Goal: Task Accomplishment & Management: Complete application form

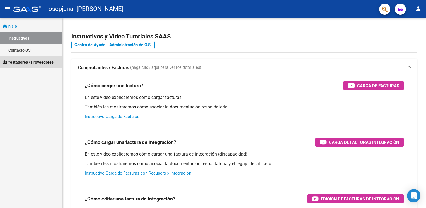
click at [42, 60] on span "Prestadores / Proveedores" at bounding box center [28, 62] width 51 height 6
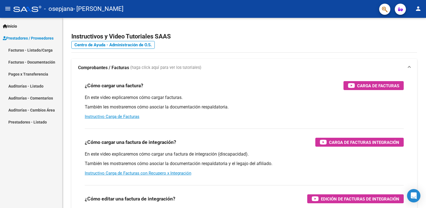
click at [43, 50] on link "Facturas - Listado/Carga" at bounding box center [31, 50] width 62 height 12
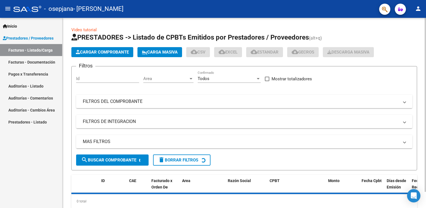
click at [95, 51] on span "Cargar Comprobante" at bounding box center [102, 52] width 53 height 5
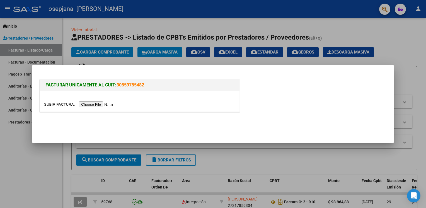
click at [93, 103] on input "file" at bounding box center [79, 104] width 71 height 6
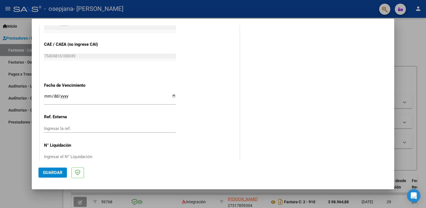
scroll to position [362, 0]
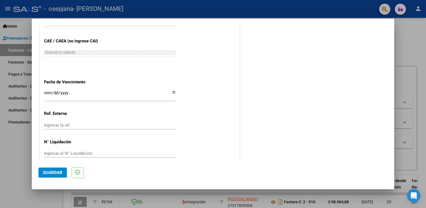
click at [171, 93] on input "Ingresar la fecha" at bounding box center [110, 95] width 132 height 9
type input "[DATE]"
click at [59, 172] on span "Guardar" at bounding box center [53, 172] width 20 height 5
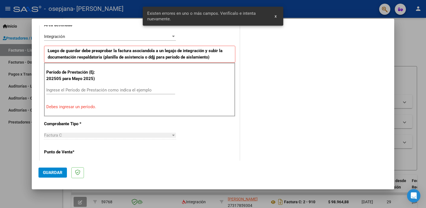
scroll to position [126, 0]
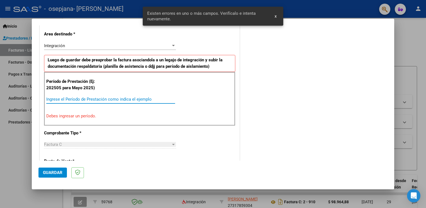
click at [135, 99] on input "Ingrese el Período de Prestación como indica el ejemplo" at bounding box center [110, 99] width 129 height 5
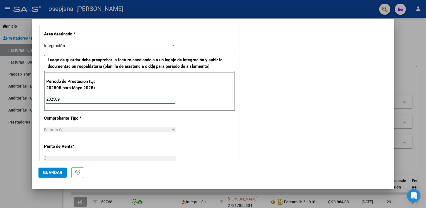
type input "202509"
click at [57, 171] on span "Guardar" at bounding box center [53, 172] width 20 height 5
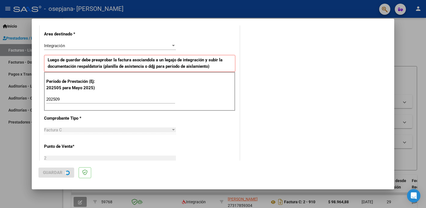
scroll to position [0, 0]
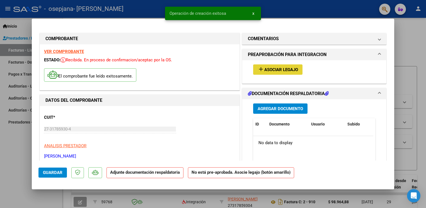
click at [273, 71] on span "Asociar Legajo" at bounding box center [281, 69] width 34 height 5
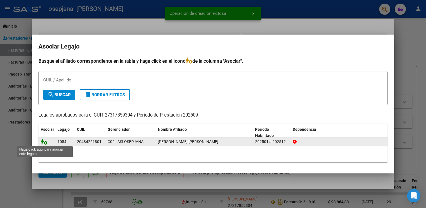
click at [43, 142] on icon at bounding box center [44, 142] width 7 height 6
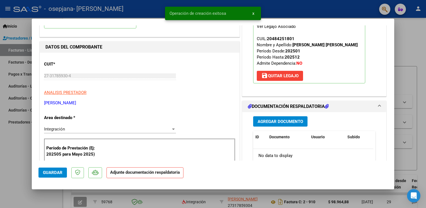
scroll to position [56, 0]
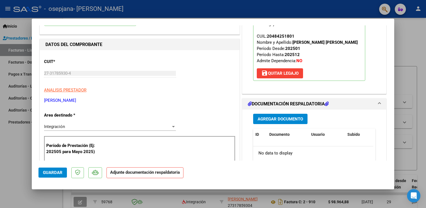
click at [269, 117] on span "Agregar Documento" at bounding box center [280, 119] width 45 height 5
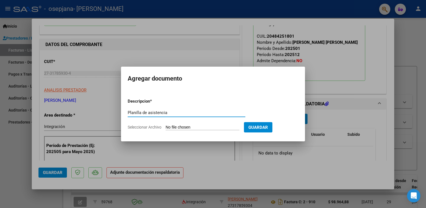
type input "Planilla de asistencia"
click at [195, 127] on input "Seleccionar Archivo" at bounding box center [203, 127] width 74 height 5
type input "C:\fakepath\Planilla de asistencia.pdf"
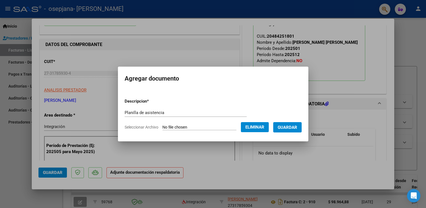
click at [287, 128] on span "Guardar" at bounding box center [288, 127] width 20 height 5
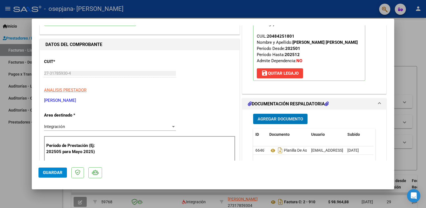
click at [268, 119] on span "Agregar Documento" at bounding box center [280, 119] width 45 height 5
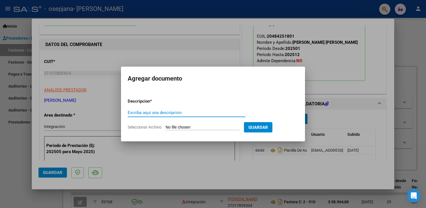
click at [204, 114] on input "Escriba aquí una descripcion" at bounding box center [187, 112] width 118 height 5
type input "c"
type input "CAE"
click at [195, 127] on input "Seleccionar Archivo" at bounding box center [203, 127] width 74 height 5
type input "C:\fakepath\CAE.pdf"
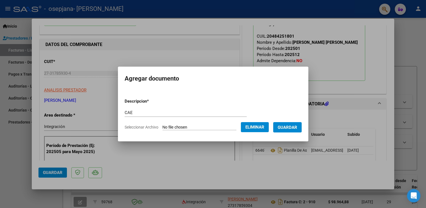
click at [291, 127] on span "Guardar" at bounding box center [288, 127] width 20 height 5
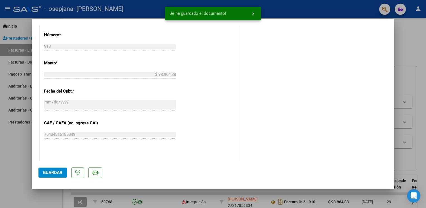
scroll to position [279, 0]
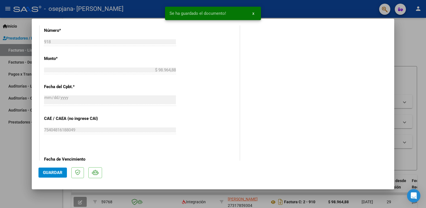
click at [47, 171] on span "Guardar" at bounding box center [53, 172] width 20 height 5
click at [398, 46] on div at bounding box center [213, 104] width 426 height 208
type input "$ 0,00"
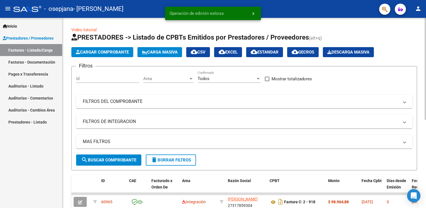
scroll to position [28, 0]
